Goal: Information Seeking & Learning: Learn about a topic

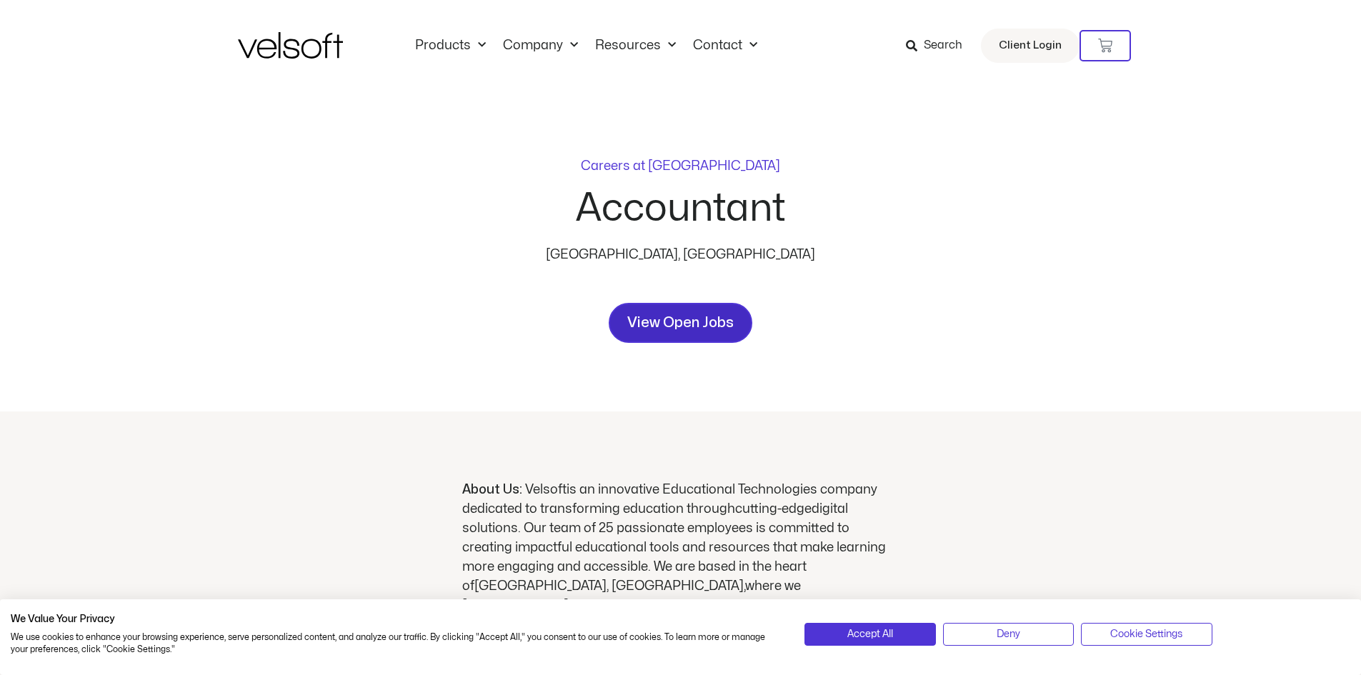
click at [739, 326] on link "View Open Jobs" at bounding box center [681, 323] width 144 height 40
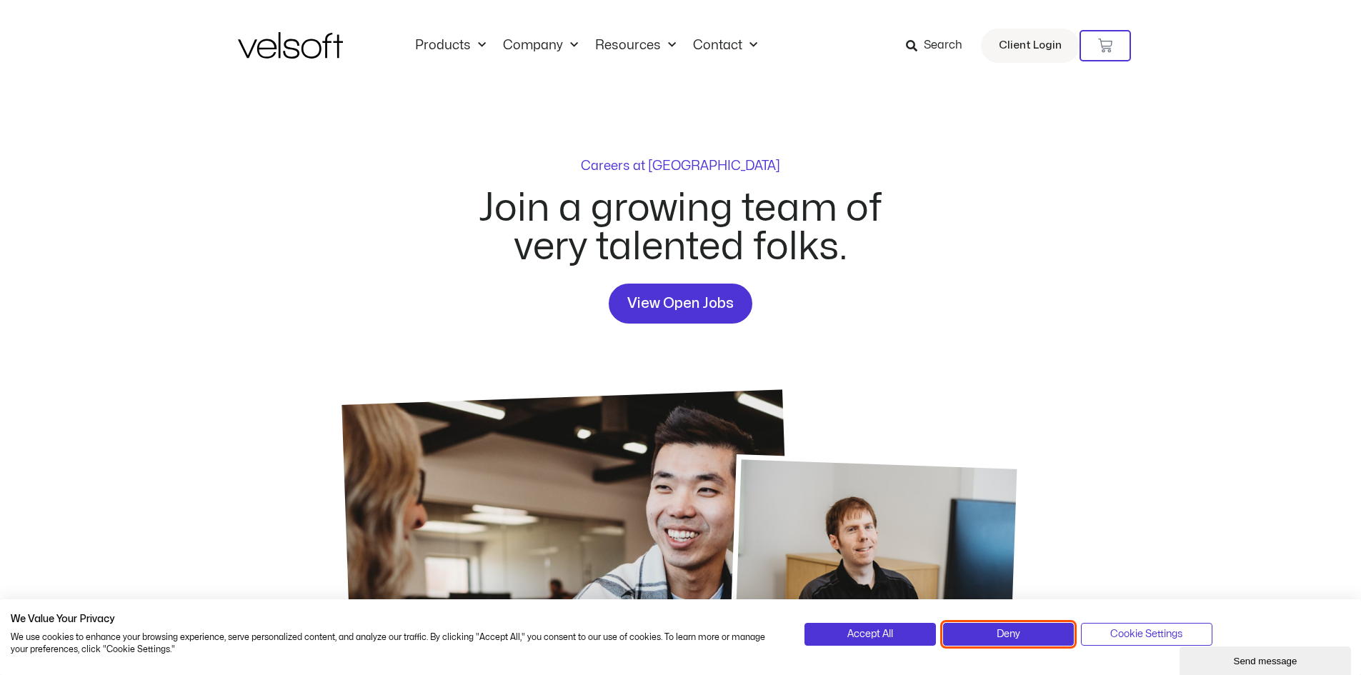
click at [999, 625] on button "Deny" at bounding box center [1008, 634] width 131 height 23
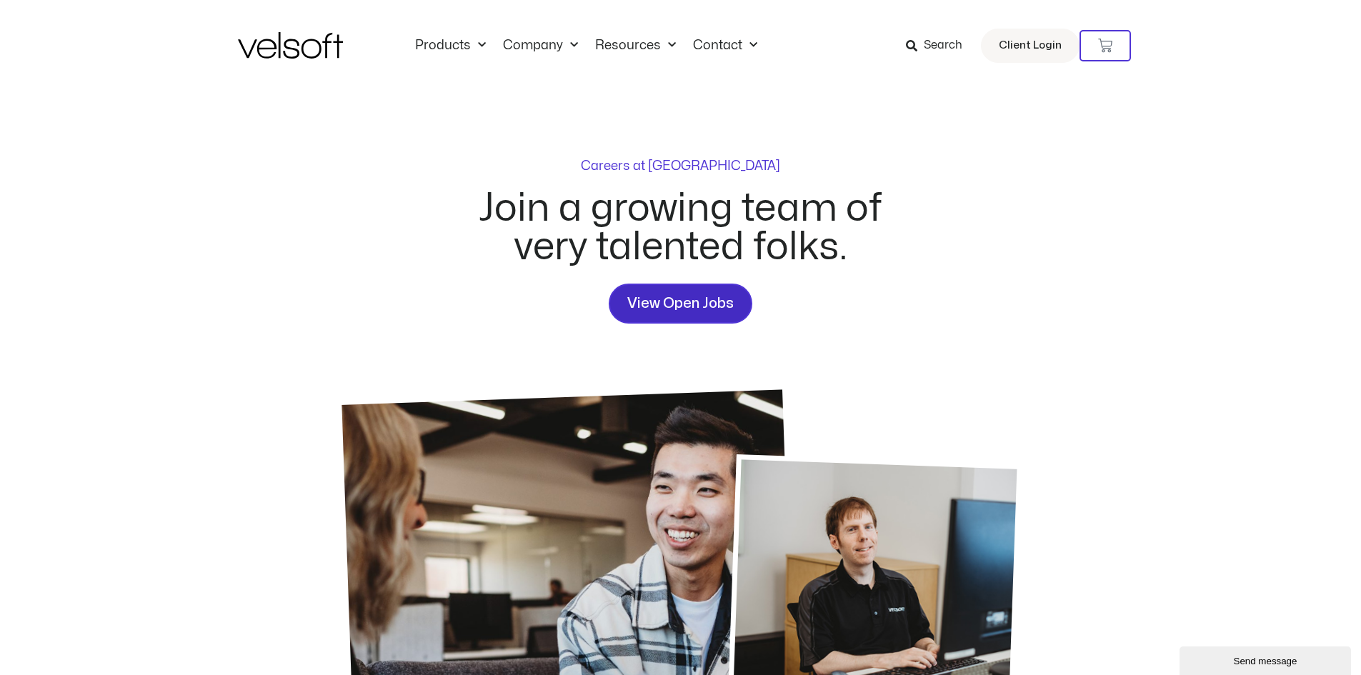
click at [659, 309] on span "View Open Jobs" at bounding box center [680, 303] width 106 height 23
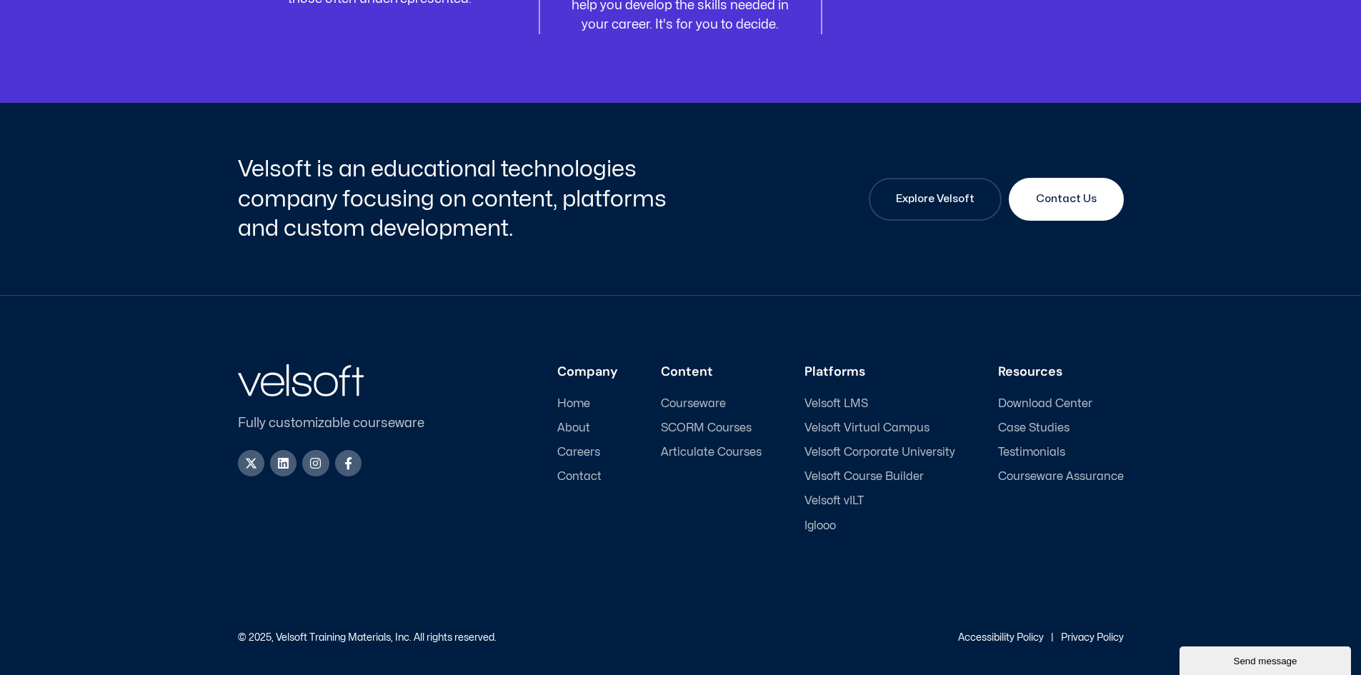
scroll to position [1900, 0]
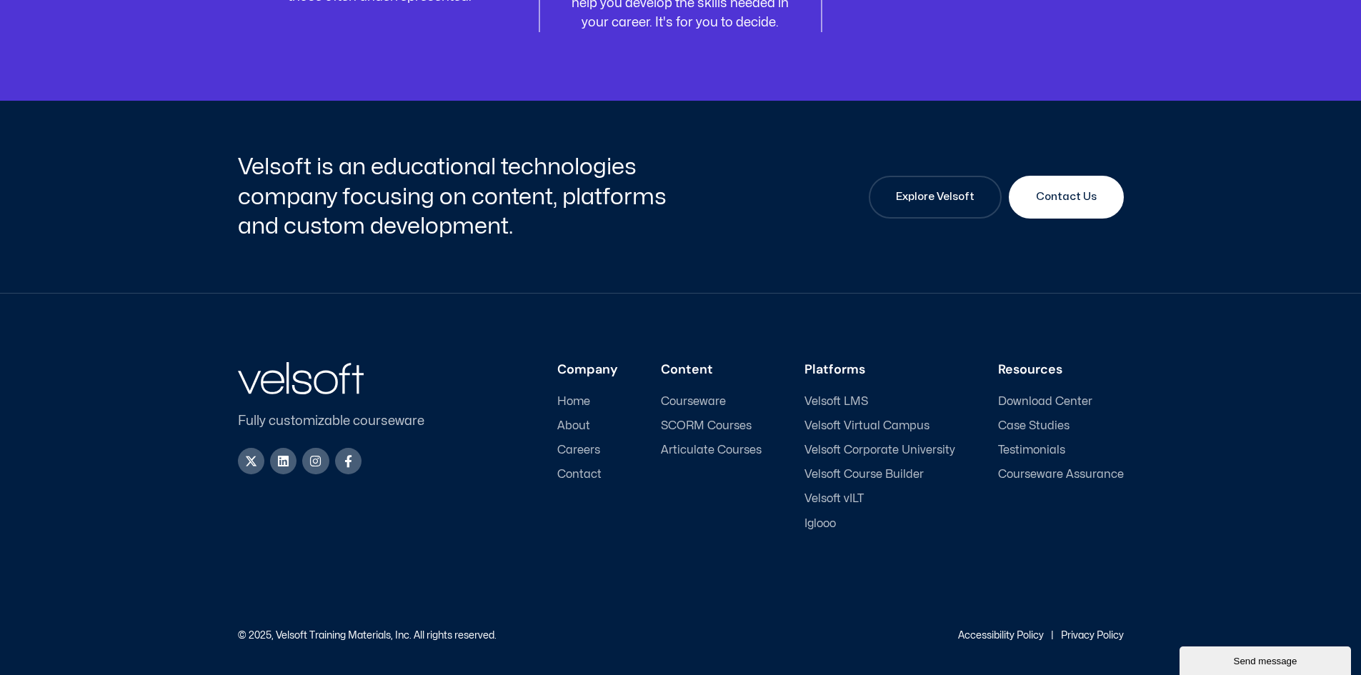
click at [594, 447] on span "Careers" at bounding box center [578, 451] width 43 height 14
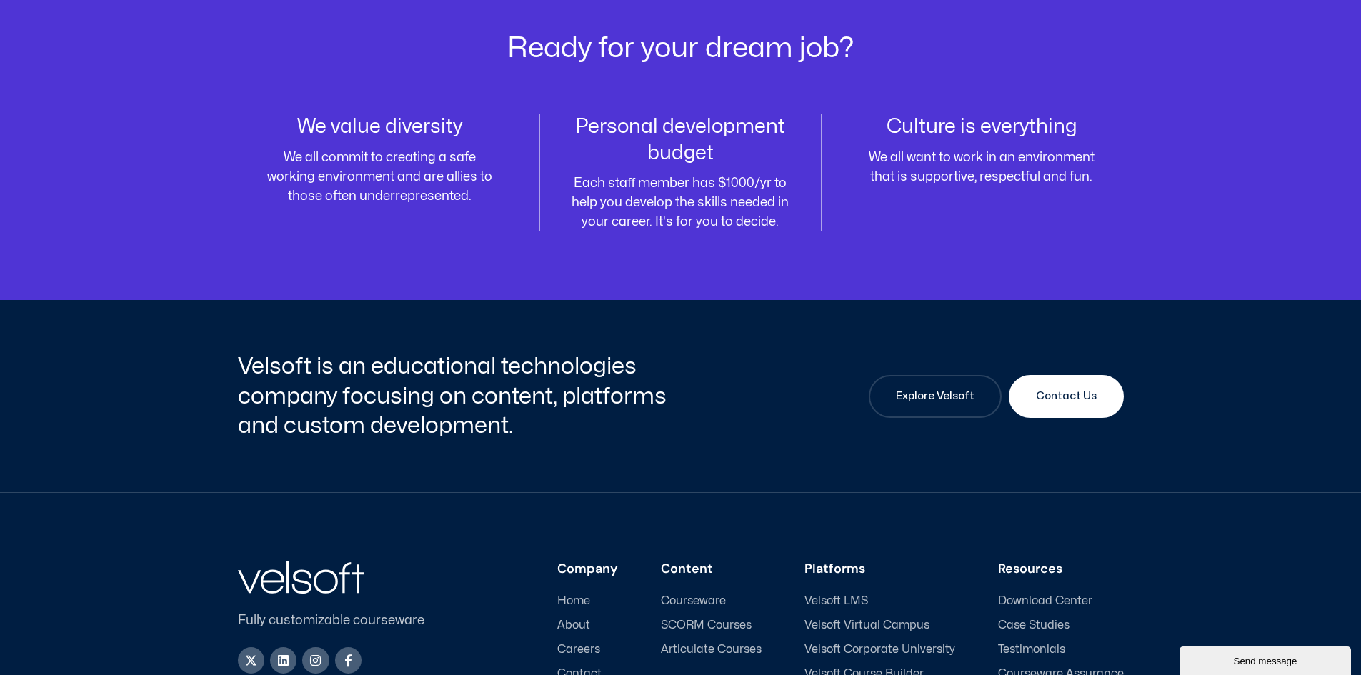
scroll to position [1714, 0]
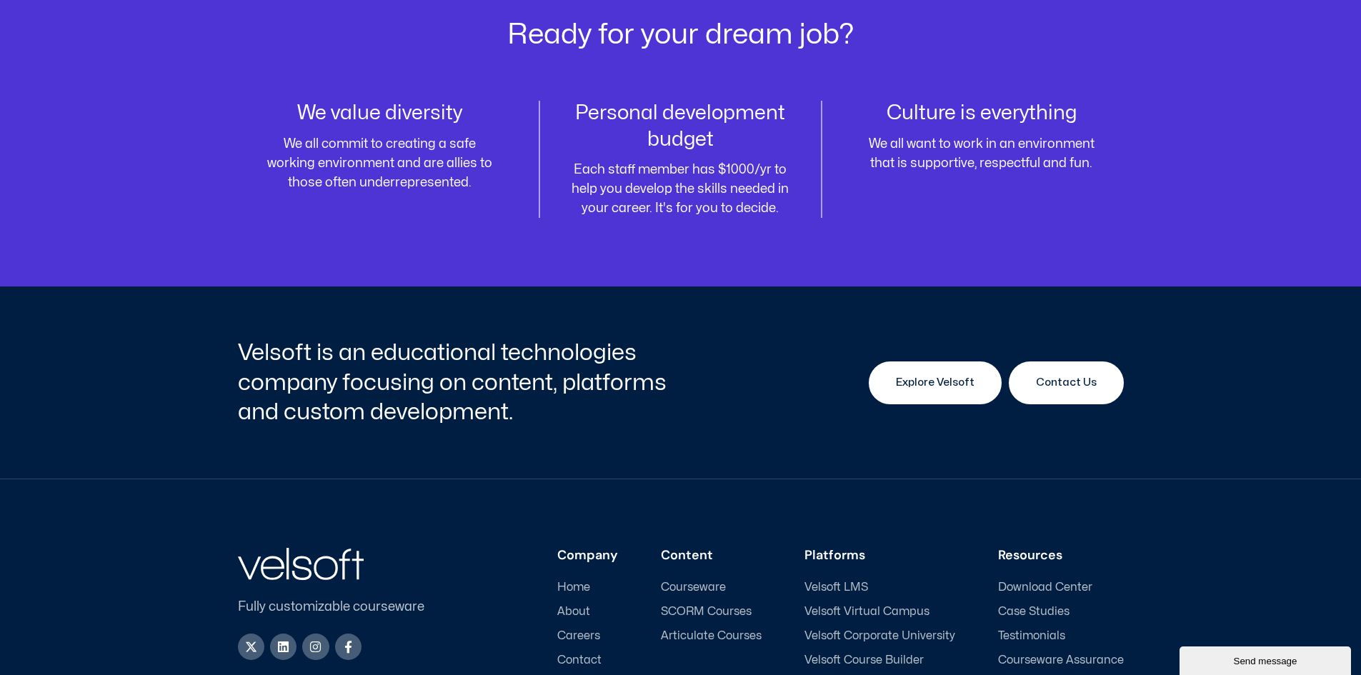
click at [974, 390] on span "Explore Velsoft" at bounding box center [935, 382] width 79 height 17
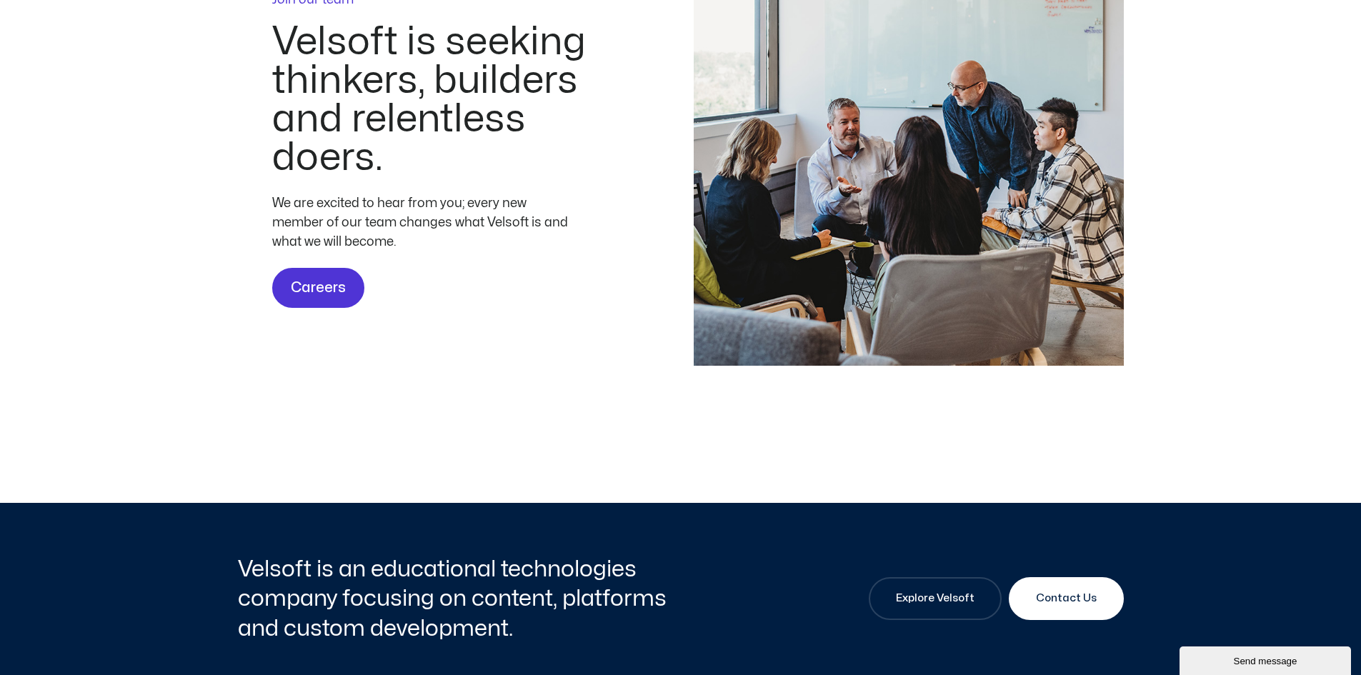
scroll to position [4286, 0]
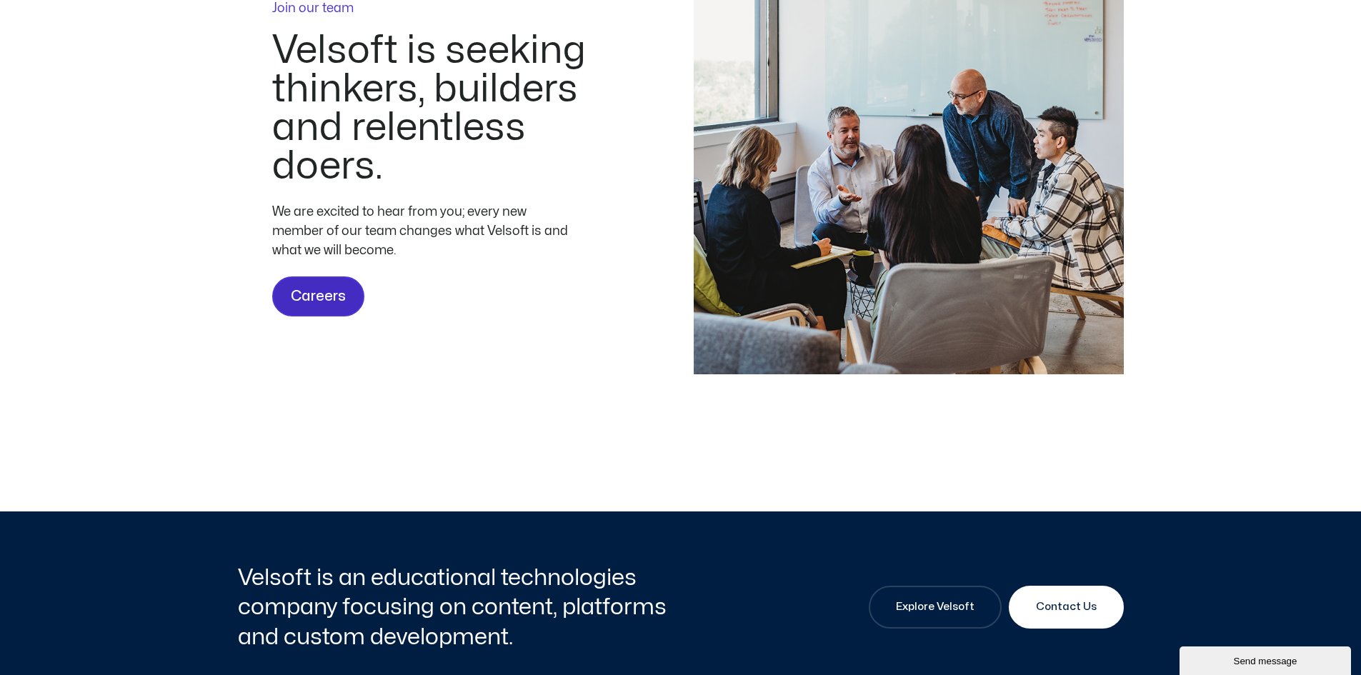
click at [311, 308] on span "Careers" at bounding box center [318, 296] width 55 height 23
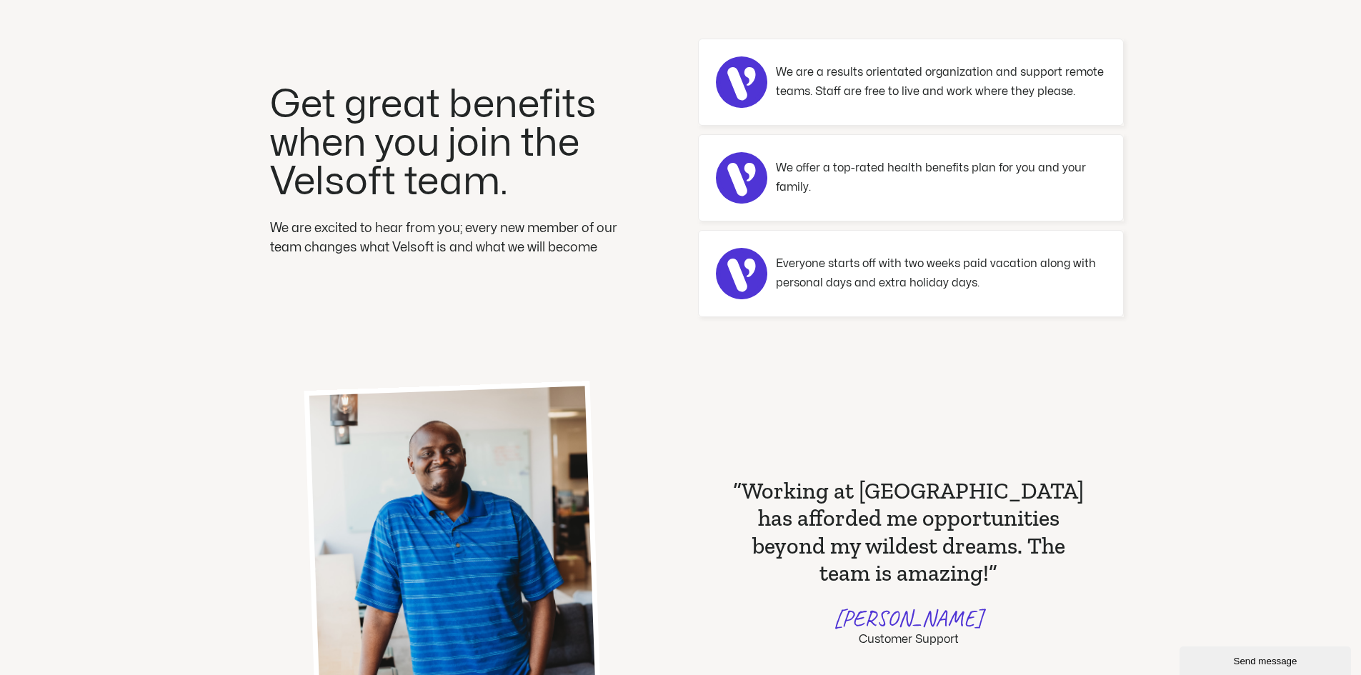
scroll to position [786, 0]
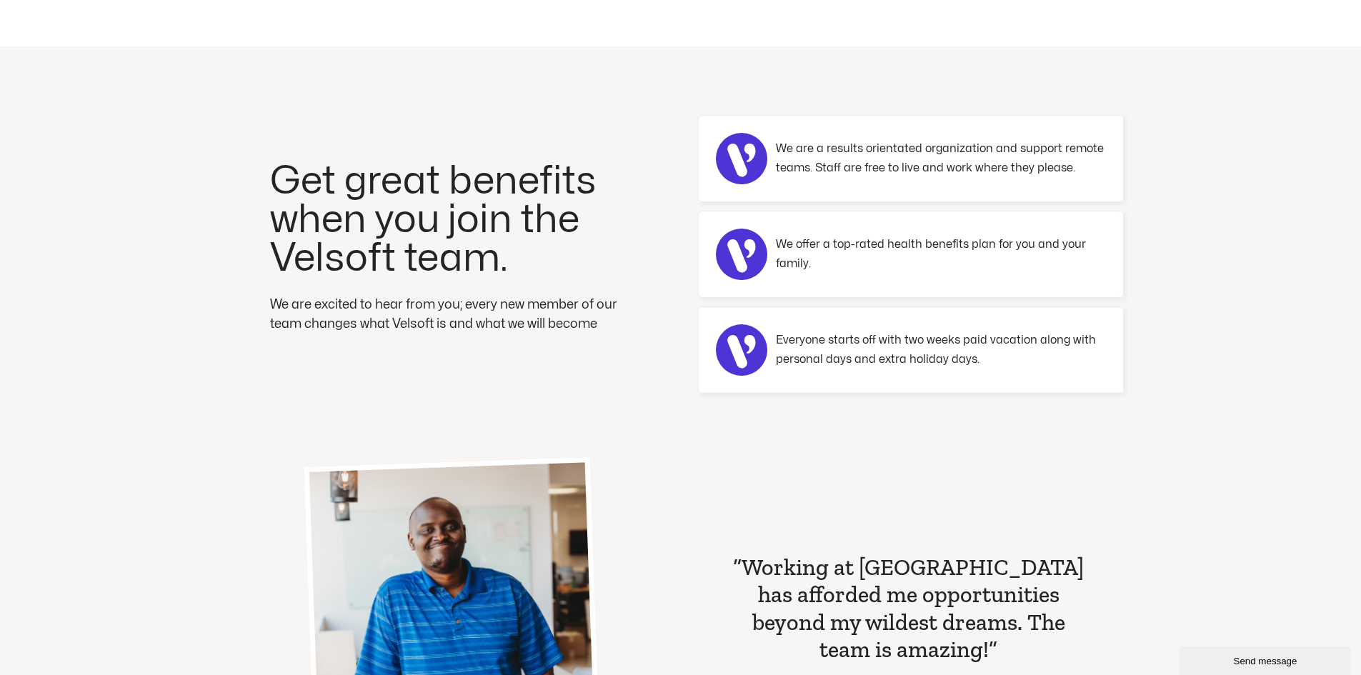
click at [781, 161] on p "We are a results orientated organization and support remote teams. Staff are fr…" at bounding box center [941, 158] width 330 height 39
drag, startPoint x: 744, startPoint y: 279, endPoint x: 736, endPoint y: 309, distance: 31.2
click at [744, 279] on circle at bounding box center [741, 254] width 51 height 51
click at [737, 354] on icon at bounding box center [742, 350] width 36 height 39
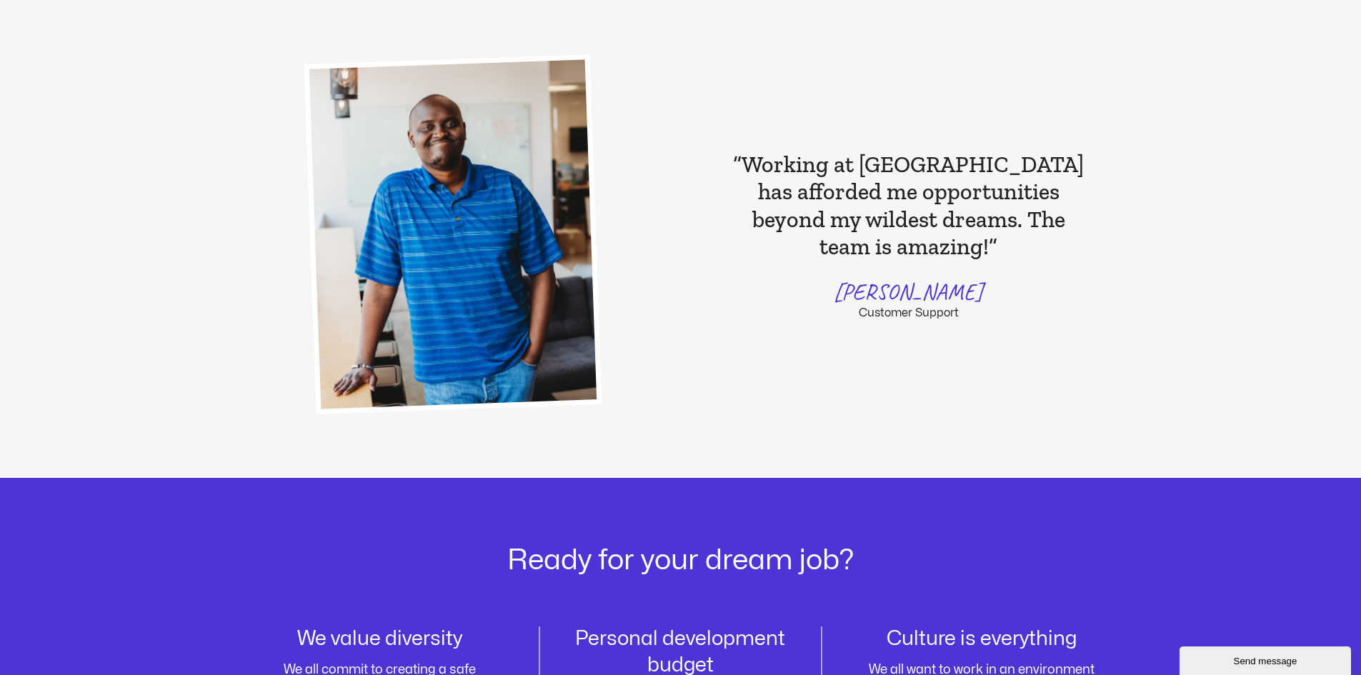
scroll to position [1429, 0]
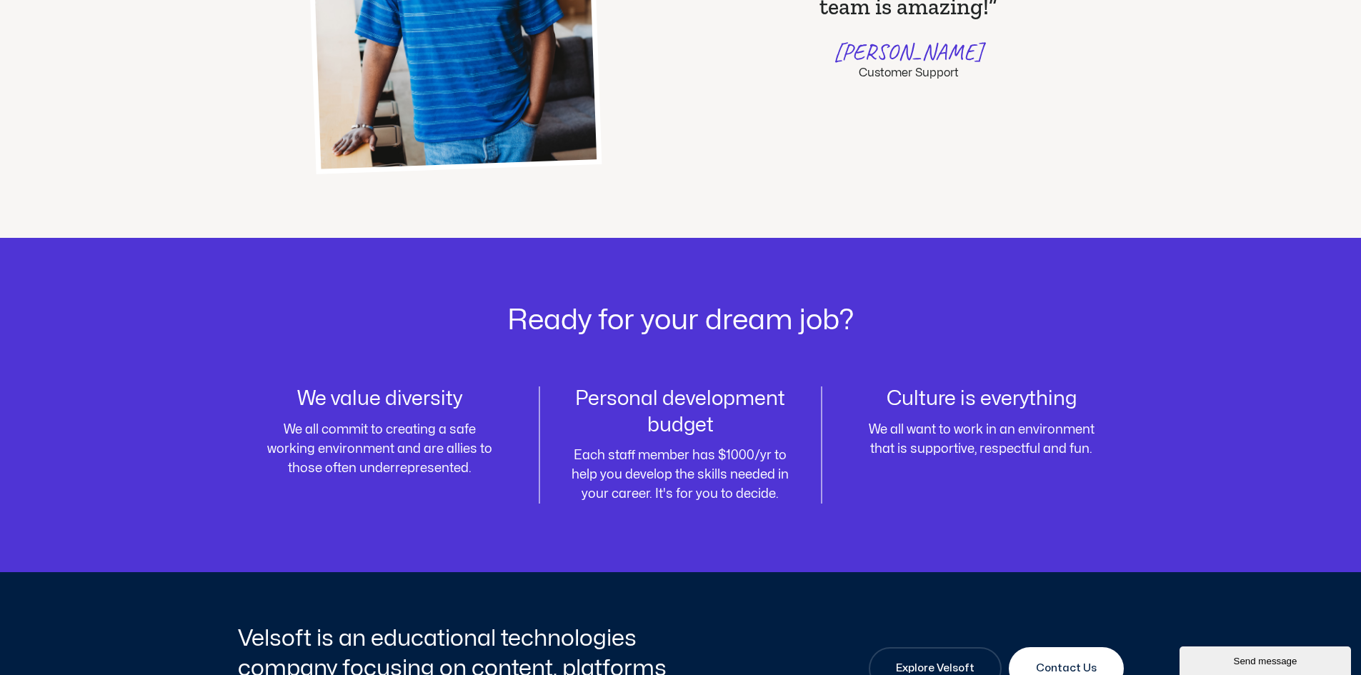
click at [721, 356] on div "Ready for your dream job? We value diversity We all commit to creating a safe w…" at bounding box center [681, 405] width 886 height 334
click at [491, 442] on p "We all commit to creating a safe working environment and are allies to those of…" at bounding box center [380, 449] width 232 height 58
drag, startPoint x: 701, startPoint y: 442, endPoint x: 861, endPoint y: 427, distance: 160.7
click at [706, 442] on div "Personal development budget Each staff member has $1000/yr to help you develop …" at bounding box center [680, 444] width 229 height 117
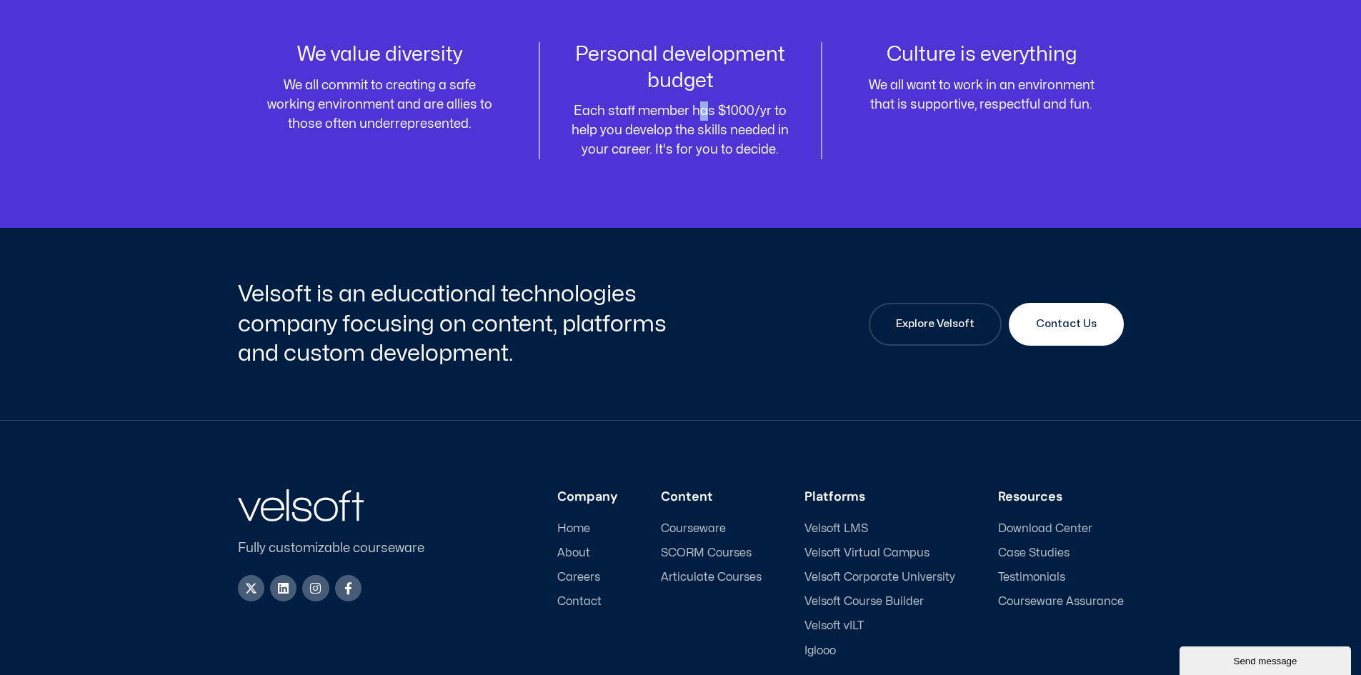
scroll to position [1786, 0]
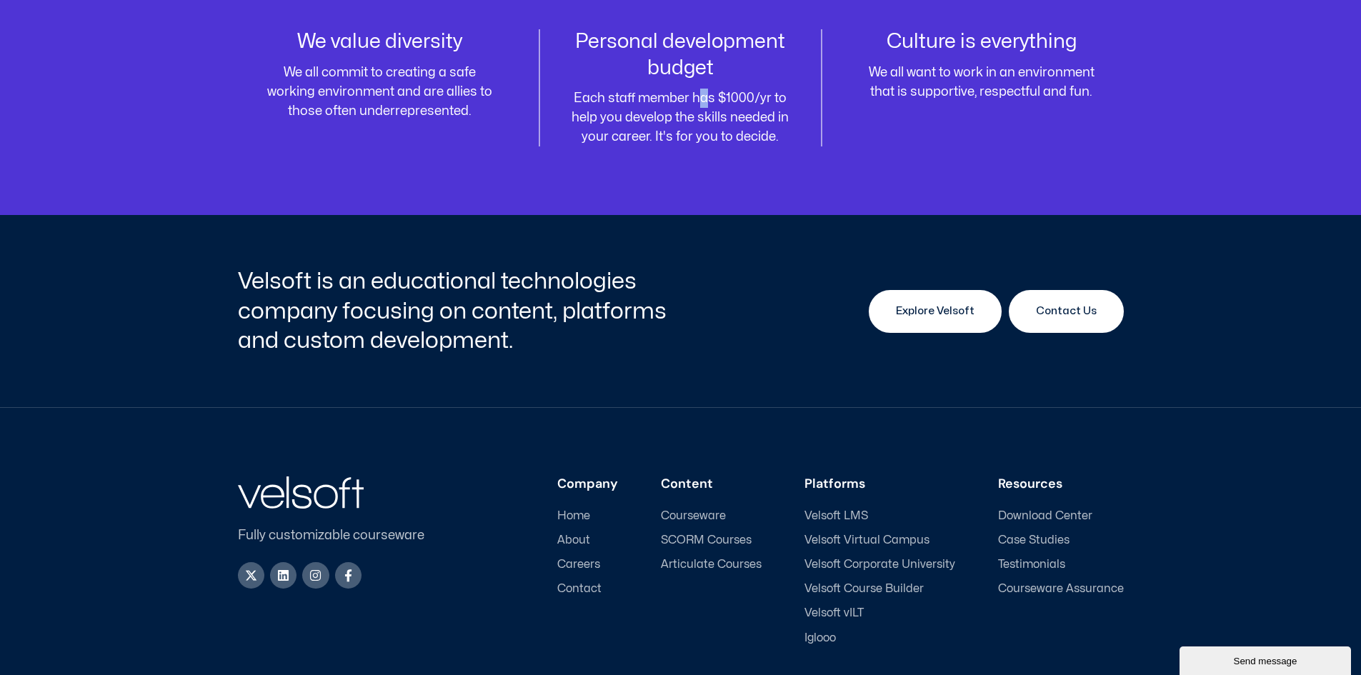
click at [904, 307] on span "Explore Velsoft" at bounding box center [935, 311] width 79 height 17
